Goal: Find specific page/section: Find specific page/section

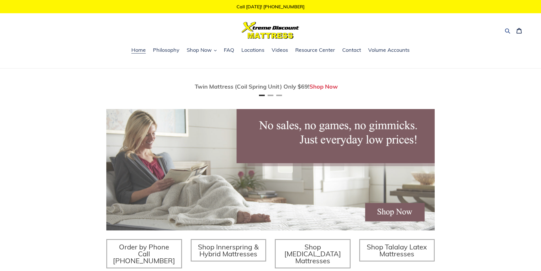
drag, startPoint x: 507, startPoint y: 29, endPoint x: 497, endPoint y: 31, distance: 9.7
click at [507, 29] on icon "button" at bounding box center [507, 31] width 5 height 5
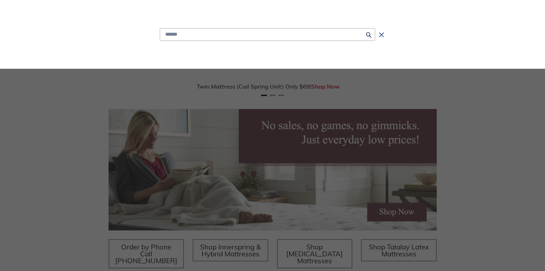
click at [380, 36] on icon "Search" at bounding box center [381, 35] width 5 height 5
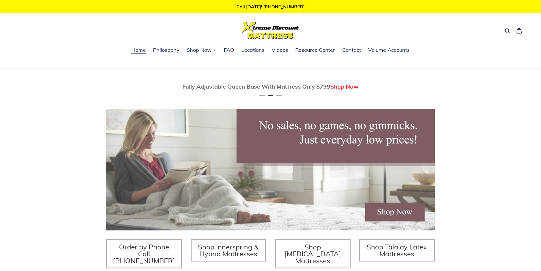
scroll to position [0, 328]
click at [169, 28] on div "Search Cart 0 items" at bounding box center [270, 30] width 509 height 17
click at [147, 38] on div "Search Cart 0 items" at bounding box center [270, 30] width 509 height 17
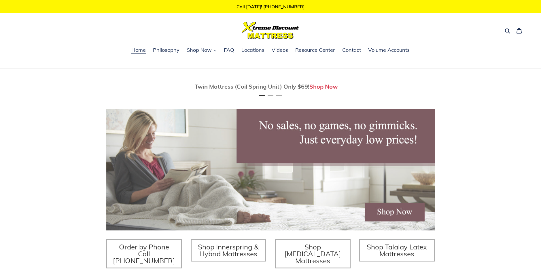
click at [180, 40] on div "Call Today! 716-689-5939 Search Cart 0 items Home Philosophy Shop Now Shop Now" at bounding box center [270, 34] width 541 height 69
click at [254, 51] on span "Locations" at bounding box center [252, 50] width 23 height 7
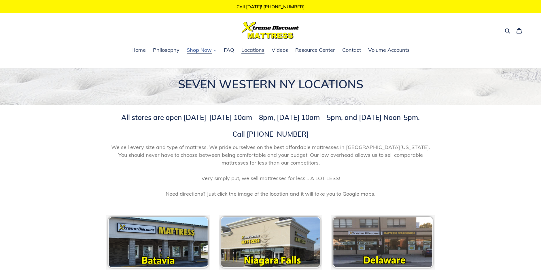
click at [215, 50] on button "Shop Now" at bounding box center [202, 50] width 36 height 9
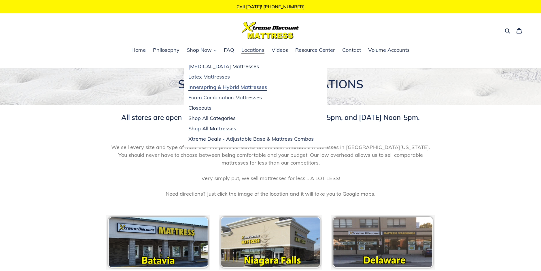
click at [225, 89] on span "Innerspring & Hybrid Mattresses" at bounding box center [227, 87] width 79 height 7
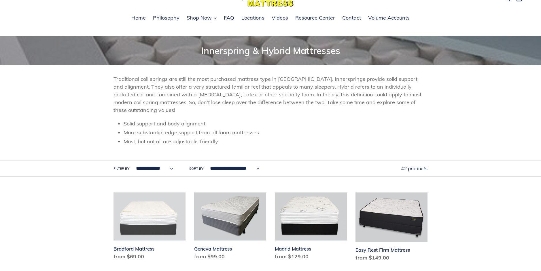
scroll to position [173, 0]
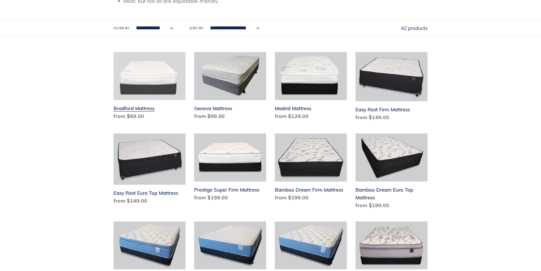
click at [143, 109] on link "Bradford Mattress" at bounding box center [149, 87] width 72 height 70
